Goal: Register for event/course

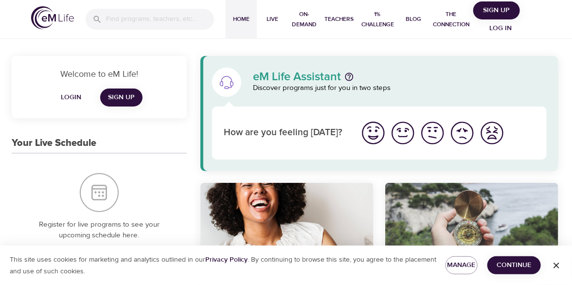
click at [508, 264] on span "Continue" at bounding box center [514, 265] width 38 height 12
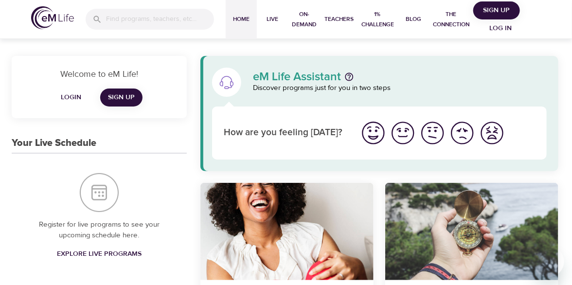
click at [120, 98] on span "Sign Up" at bounding box center [121, 97] width 27 height 12
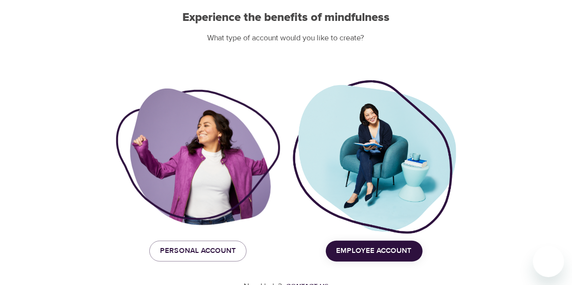
scroll to position [123, 0]
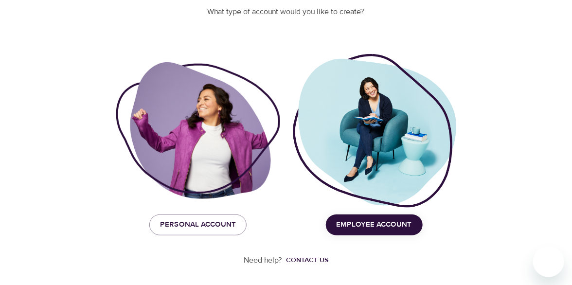
click at [365, 226] on span "Employee Account" at bounding box center [373, 224] width 75 height 13
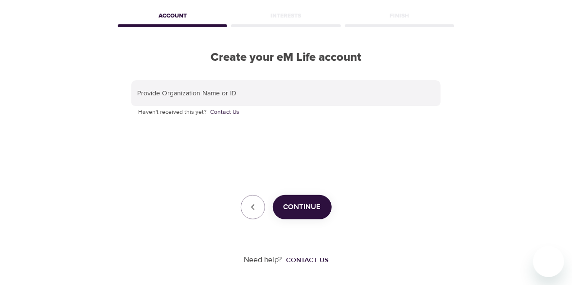
scroll to position [41, 0]
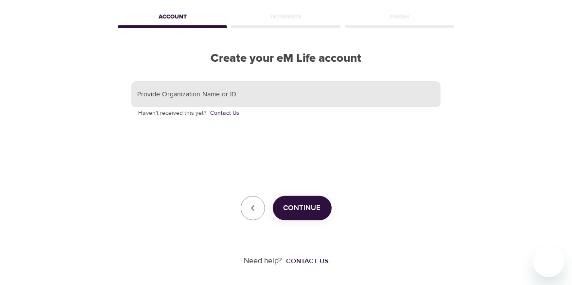
click at [205, 91] on input "text" at bounding box center [285, 94] width 309 height 26
type input "g"
type input "GBT"
click at [299, 206] on span "Continue" at bounding box center [301, 208] width 37 height 13
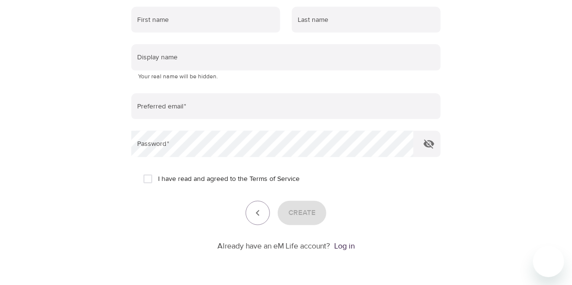
scroll to position [89, 0]
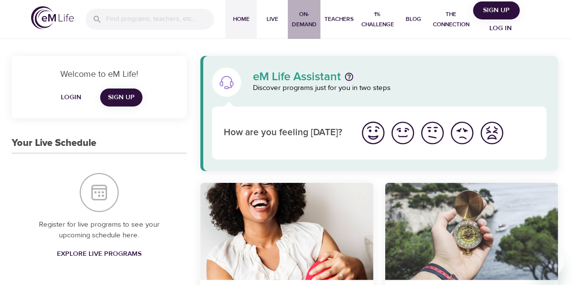
click at [301, 21] on span "On-Demand" at bounding box center [304, 19] width 25 height 20
select select "recent"
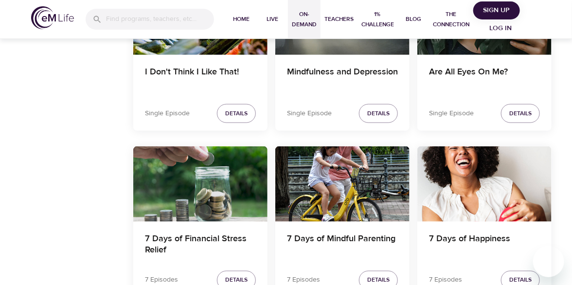
scroll to position [1794, 0]
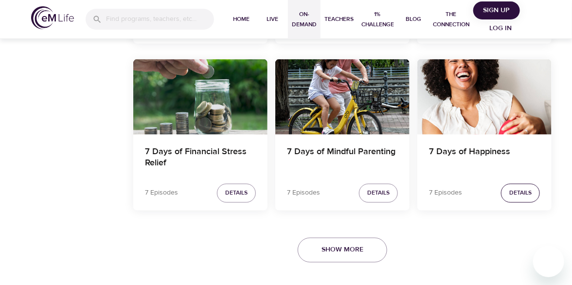
click at [511, 192] on span "Details" at bounding box center [520, 193] width 22 height 10
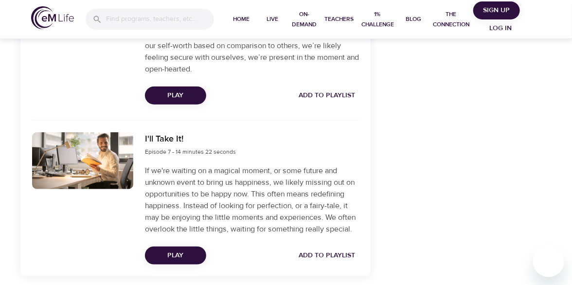
scroll to position [1601, 0]
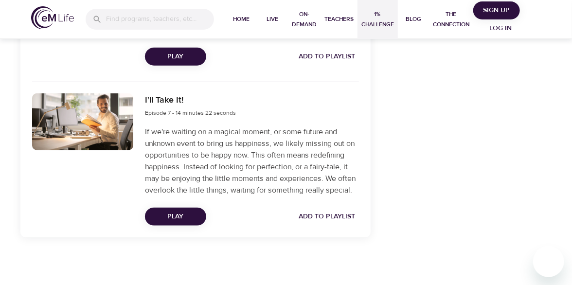
click at [373, 12] on span "1% Challenge" at bounding box center [377, 19] width 33 height 20
